Goal: Task Accomplishment & Management: Manage account settings

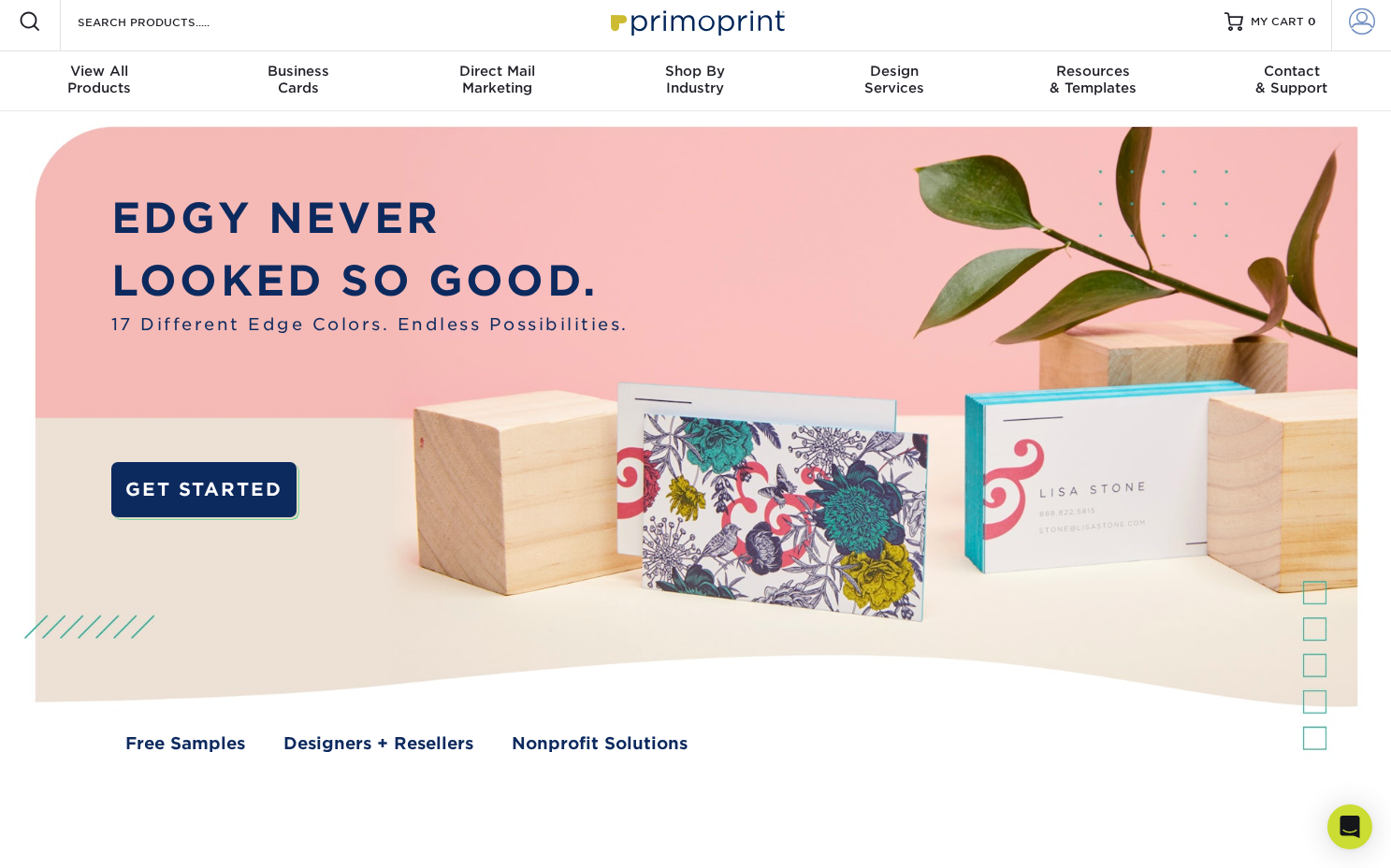
scroll to position [9, 1]
click at [1367, 24] on span at bounding box center [1362, 22] width 27 height 27
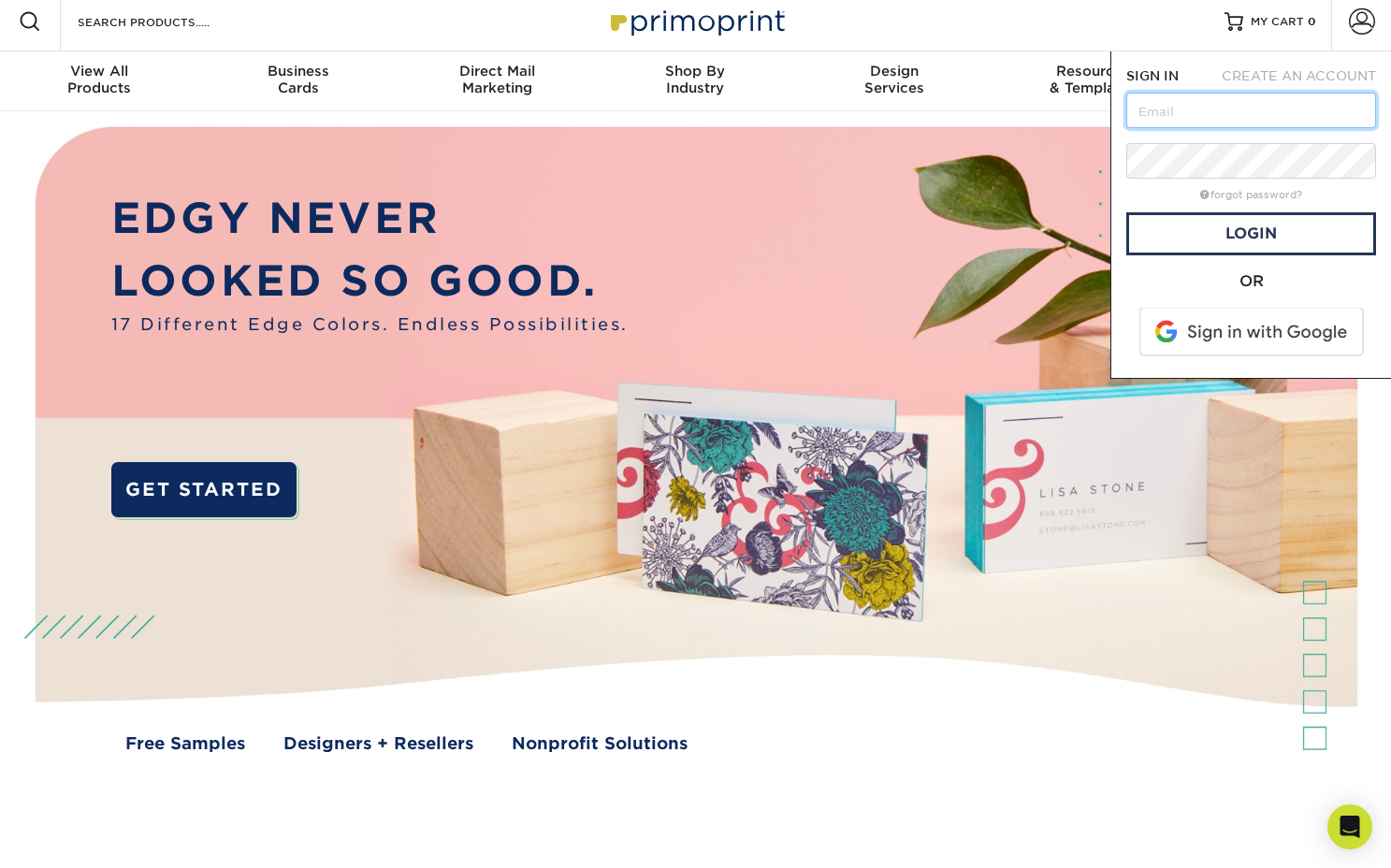
scroll to position [9, 0]
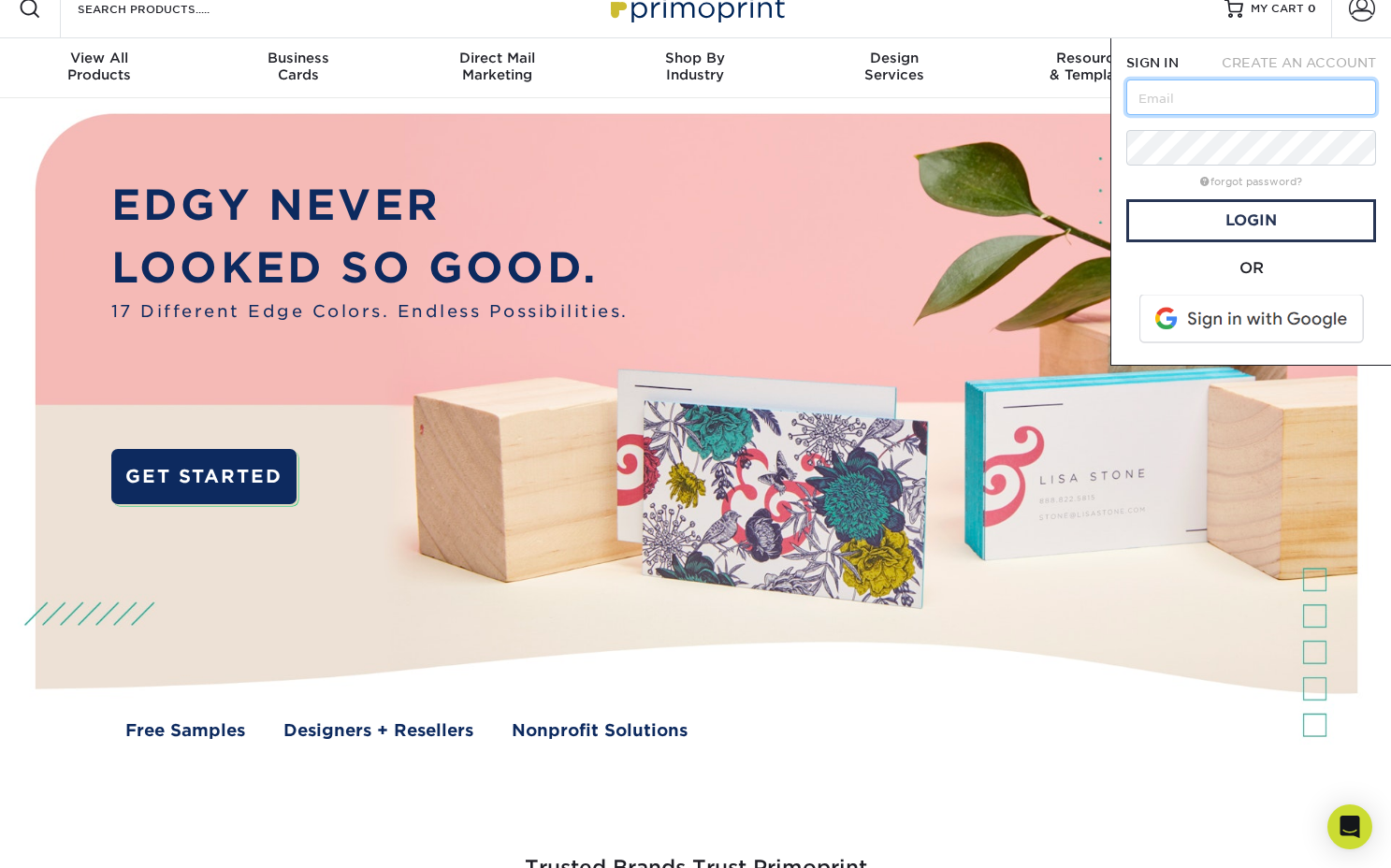
click at [1230, 121] on form "SIGN IN CREATE AN ACCOUNT forgot password? All fields are required. Login OR" at bounding box center [1251, 201] width 250 height 297
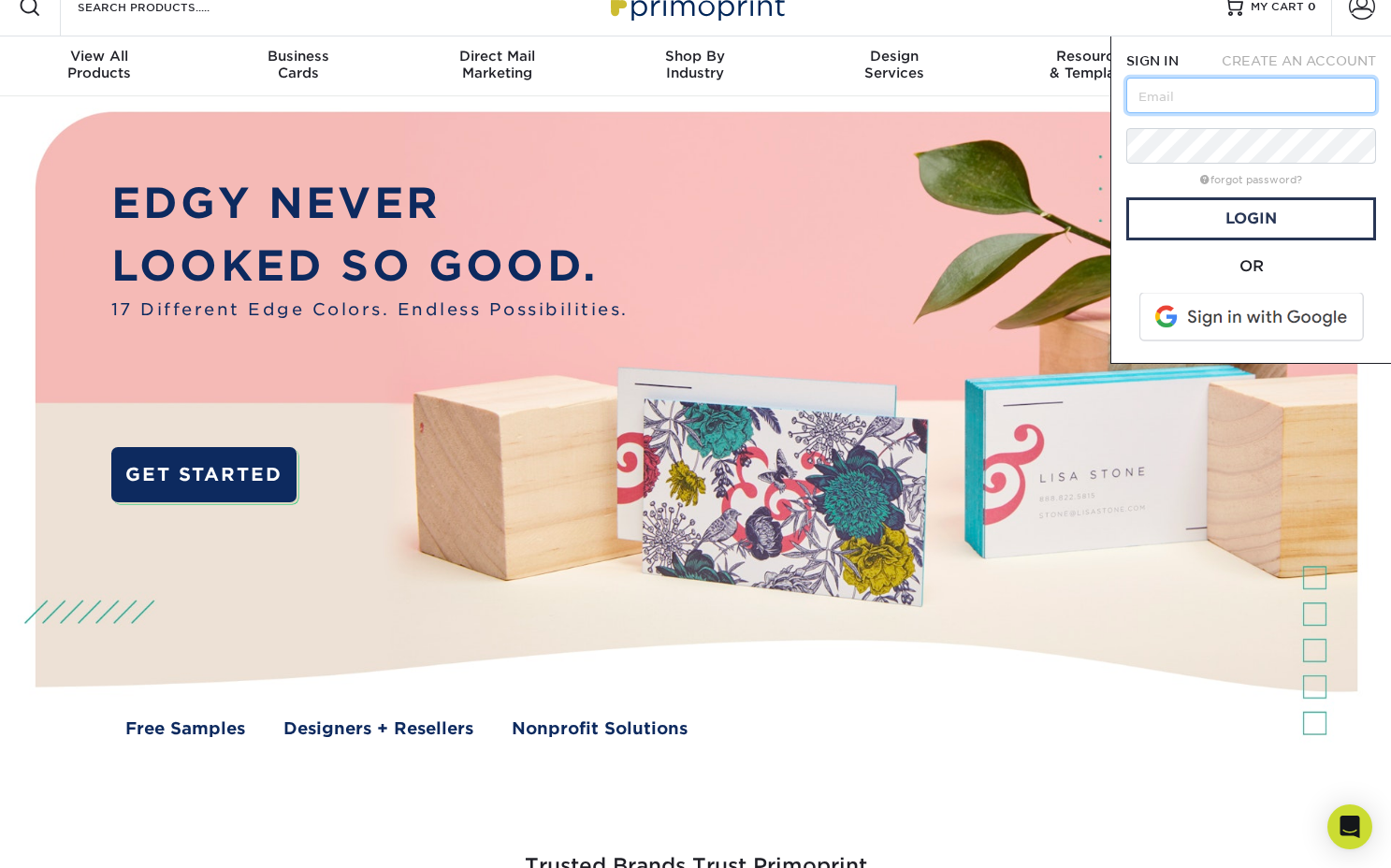
click at [1214, 92] on input "text" at bounding box center [1251, 96] width 250 height 36
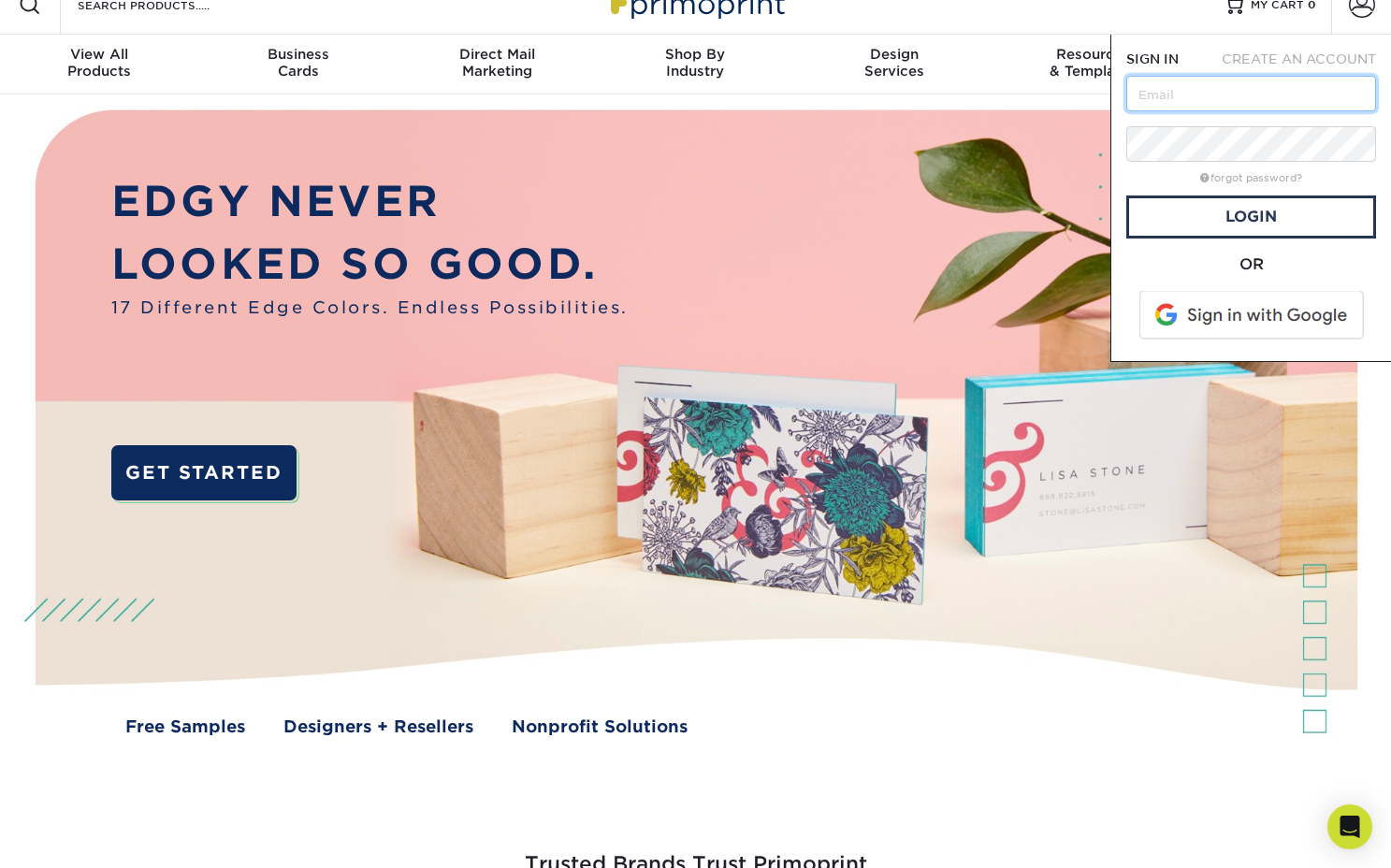
scroll to position [26, 1]
click at [1207, 95] on input "text" at bounding box center [1251, 94] width 250 height 36
click at [1194, 90] on input "text" at bounding box center [1251, 94] width 250 height 36
paste input "[EMAIL_ADDRESS][DOMAIN_NAME]"
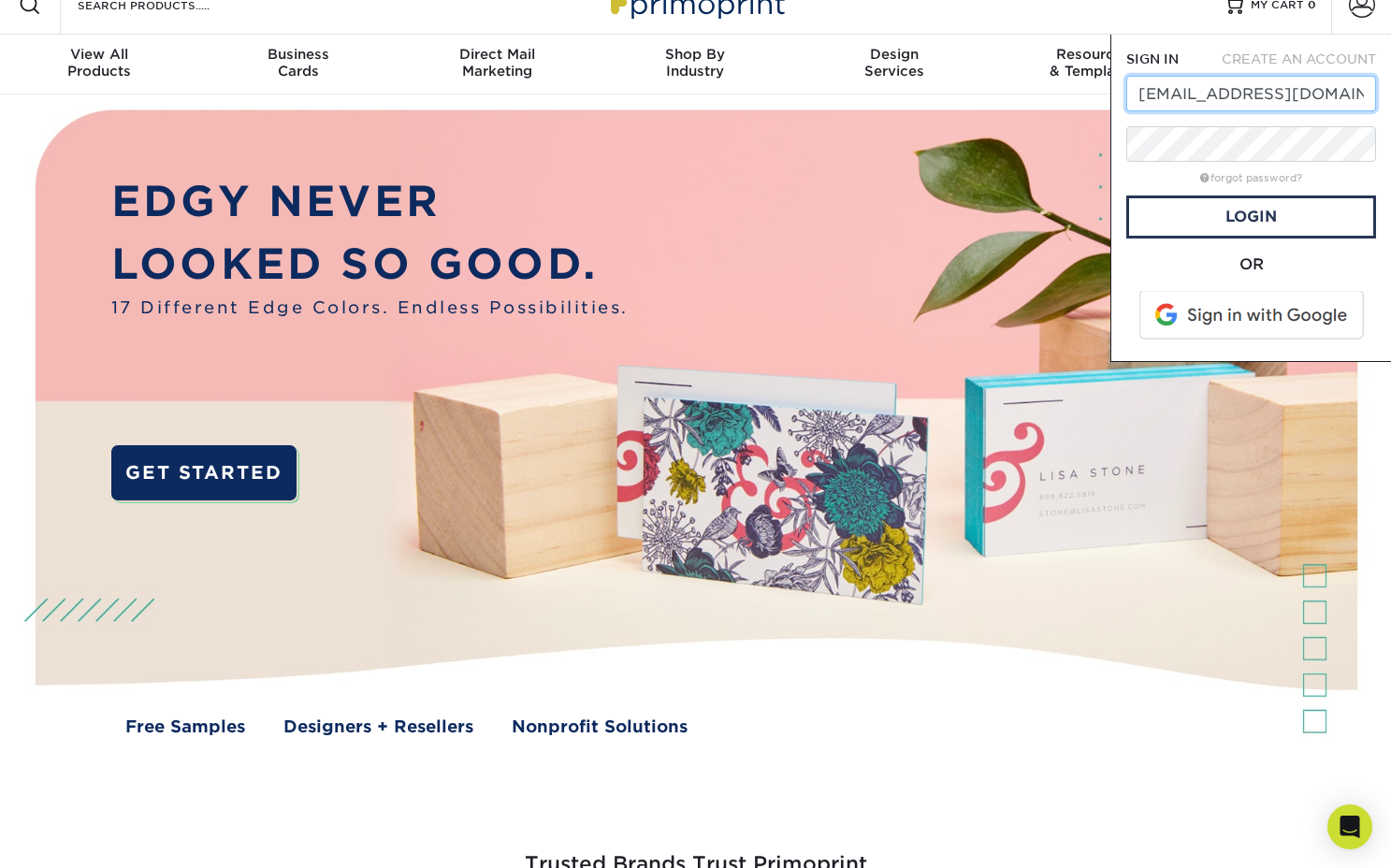
type input "[EMAIL_ADDRESS][DOMAIN_NAME]"
click at [918, 135] on img at bounding box center [695, 439] width 1377 height 689
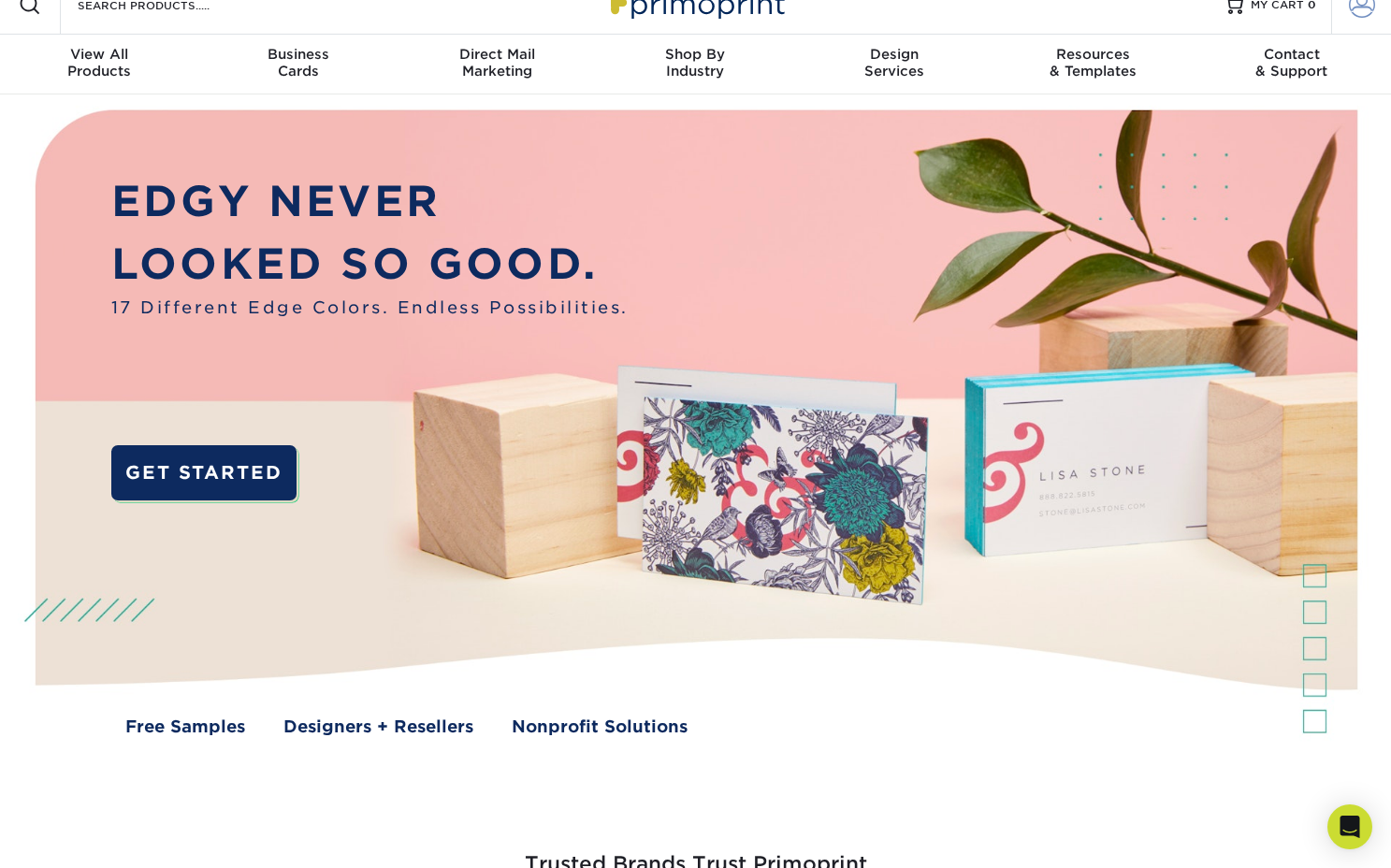
click at [1352, 8] on span at bounding box center [1362, 5] width 27 height 27
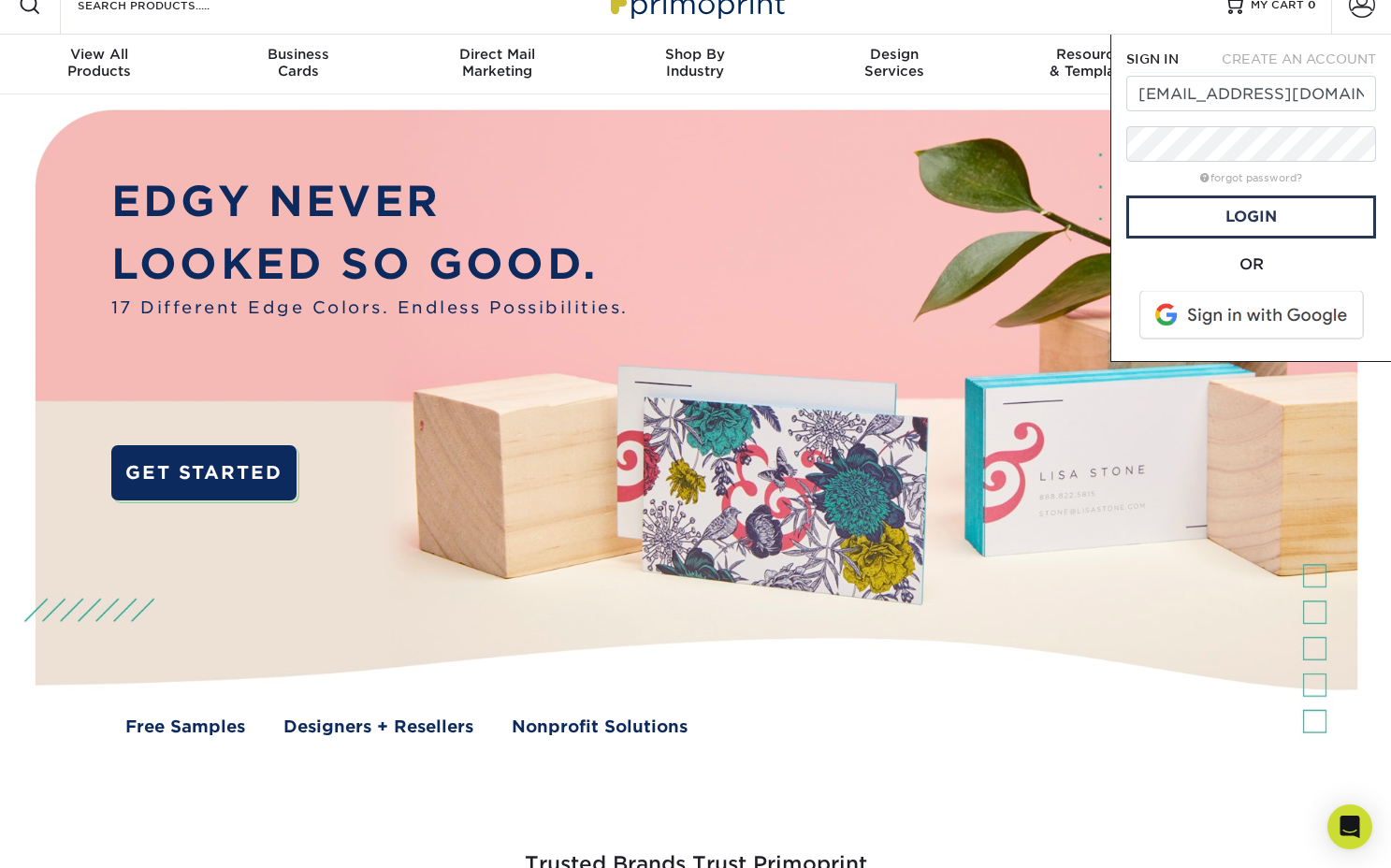
click at [1208, 55] on div "CREATE AN ACCOUNT" at bounding box center [1296, 59] width 185 height 19
click at [1241, 216] on link "Login" at bounding box center [1251, 216] width 250 height 43
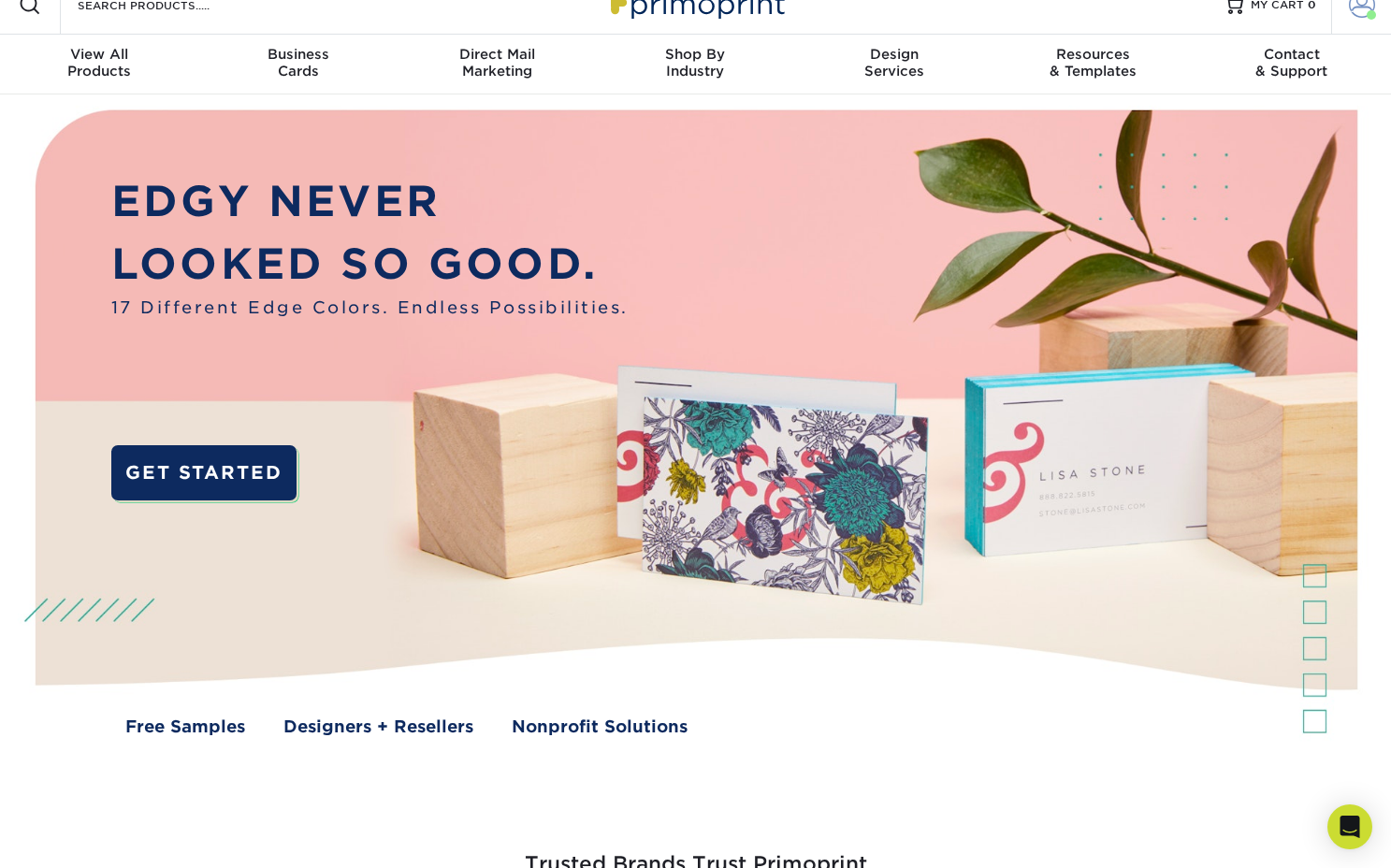
click at [1367, 9] on span at bounding box center [1362, 5] width 27 height 27
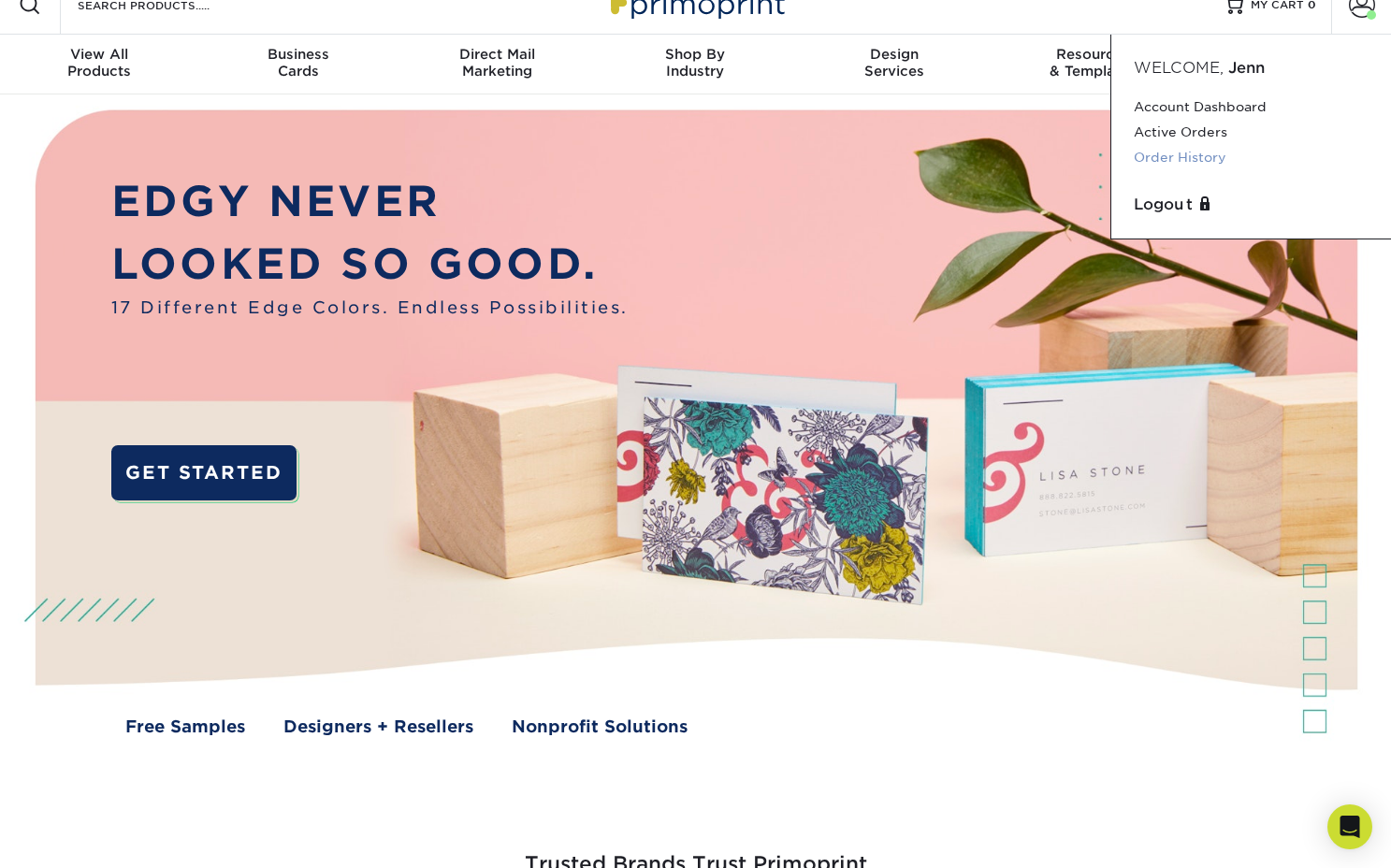
click at [1183, 155] on link "Order History" at bounding box center [1251, 157] width 235 height 26
click at [1198, 156] on link "Order History" at bounding box center [1251, 157] width 235 height 26
